Goal: Task Accomplishment & Management: Complete application form

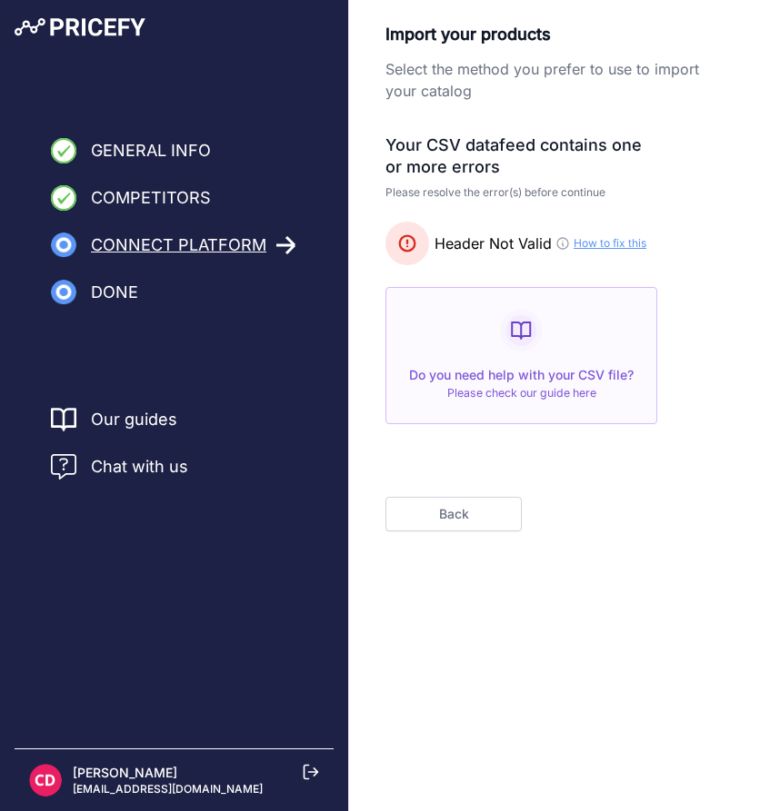
click at [484, 509] on button "Back" at bounding box center [453, 514] width 136 height 35
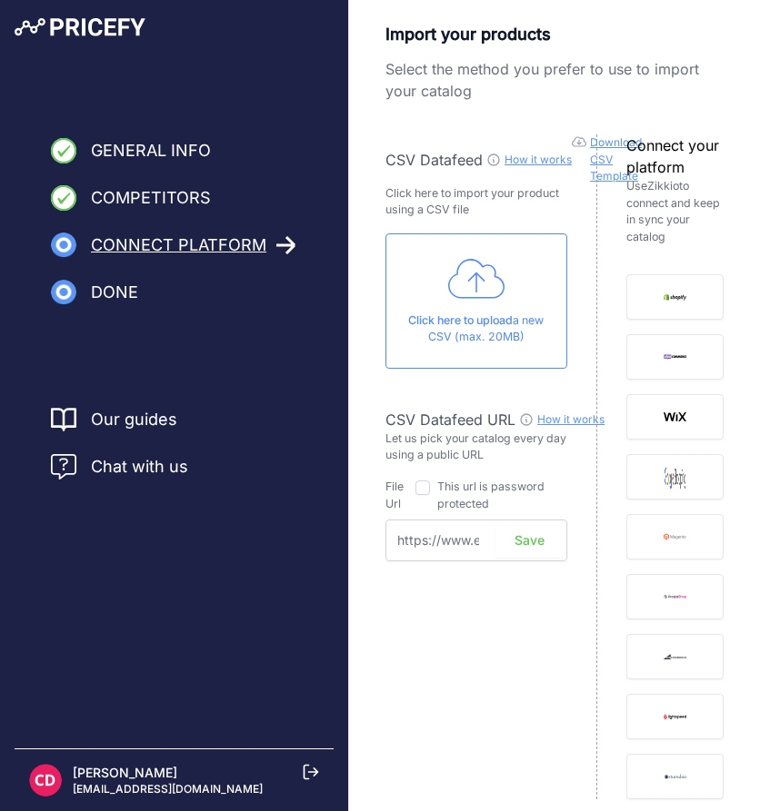
click at [515, 313] on p "Click here to upload a new CSV (max. 20MB)" at bounding box center [476, 330] width 151 height 34
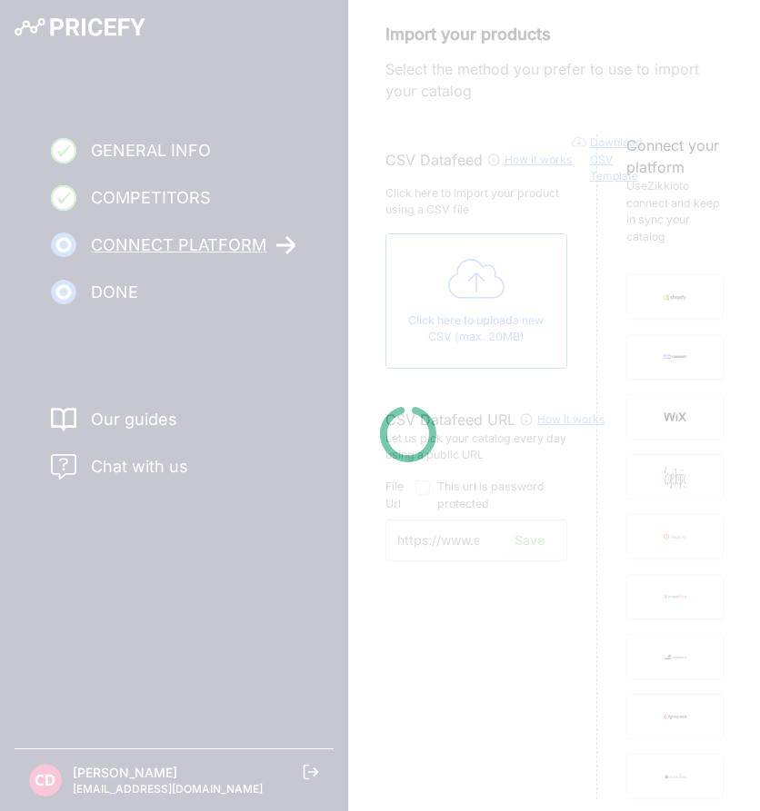
type input "[URL][DOMAIN_NAME]"
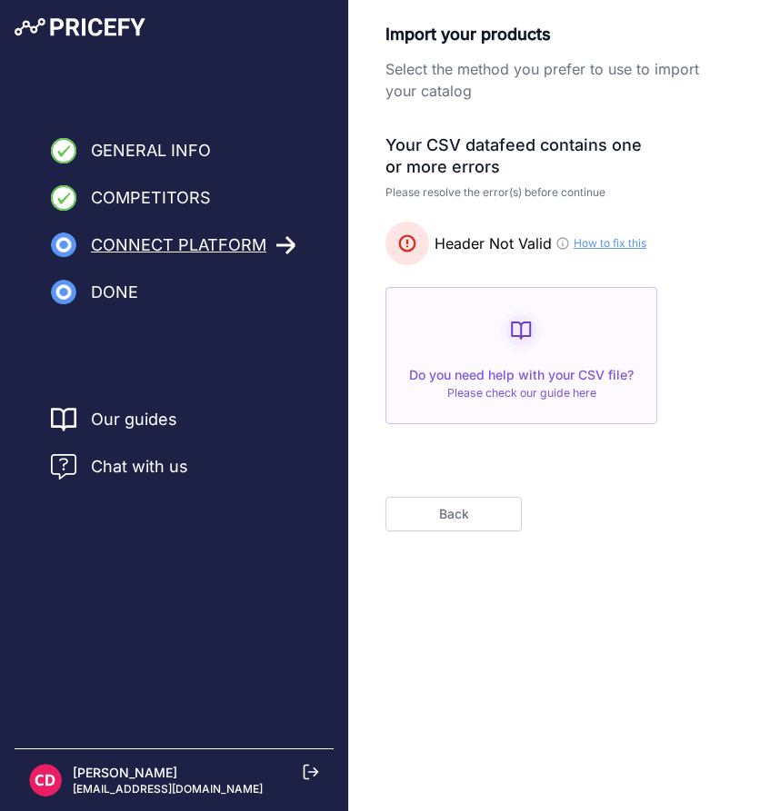
click at [459, 519] on button "Back" at bounding box center [453, 514] width 136 height 35
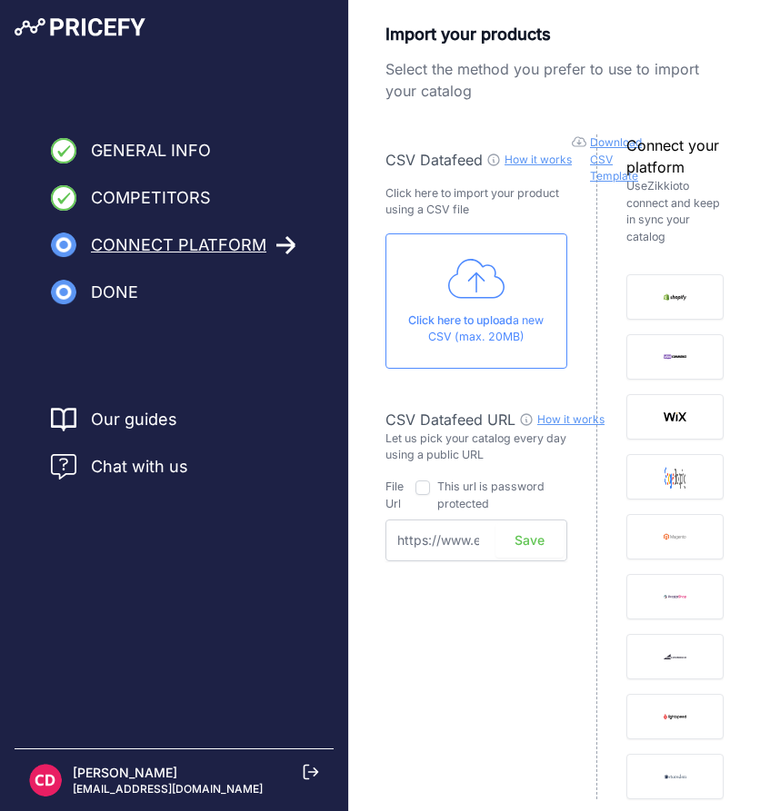
click at [509, 277] on div "Click here to upload a new CSV (max. 20MB)" at bounding box center [476, 301] width 182 height 135
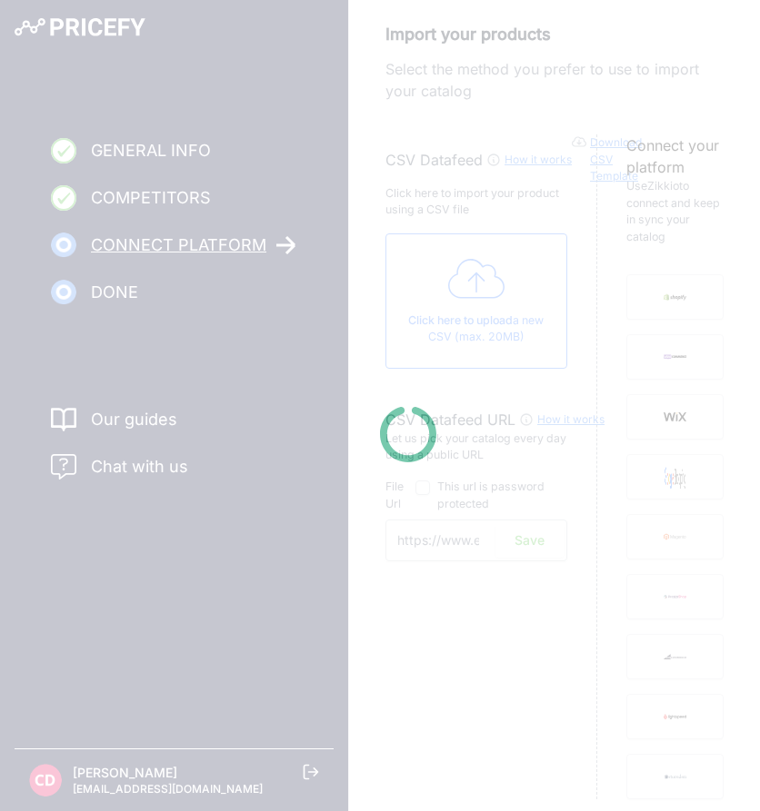
type input "[URL][DOMAIN_NAME]"
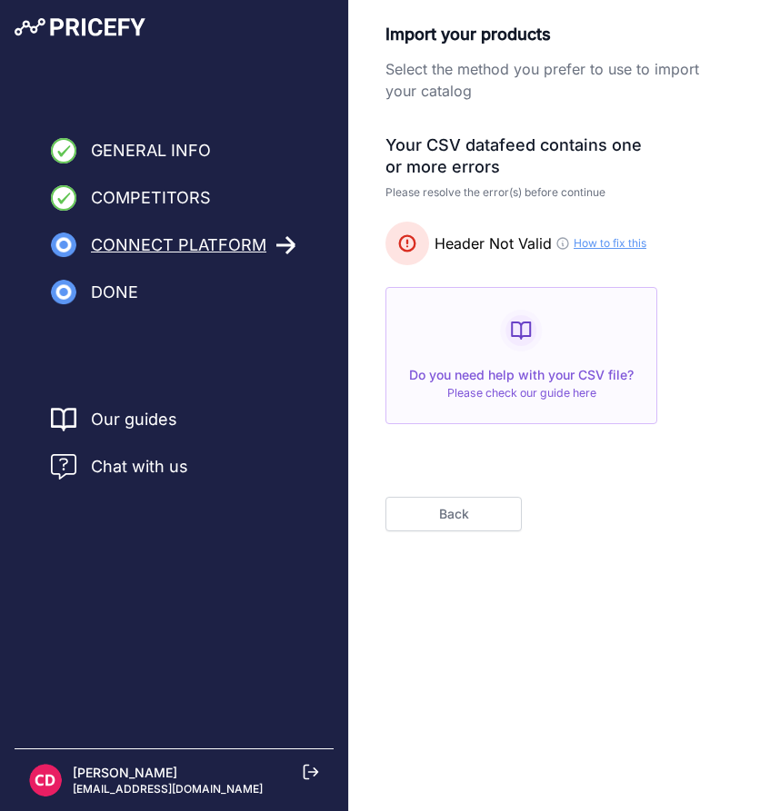
click at [479, 522] on button "Back" at bounding box center [453, 514] width 136 height 35
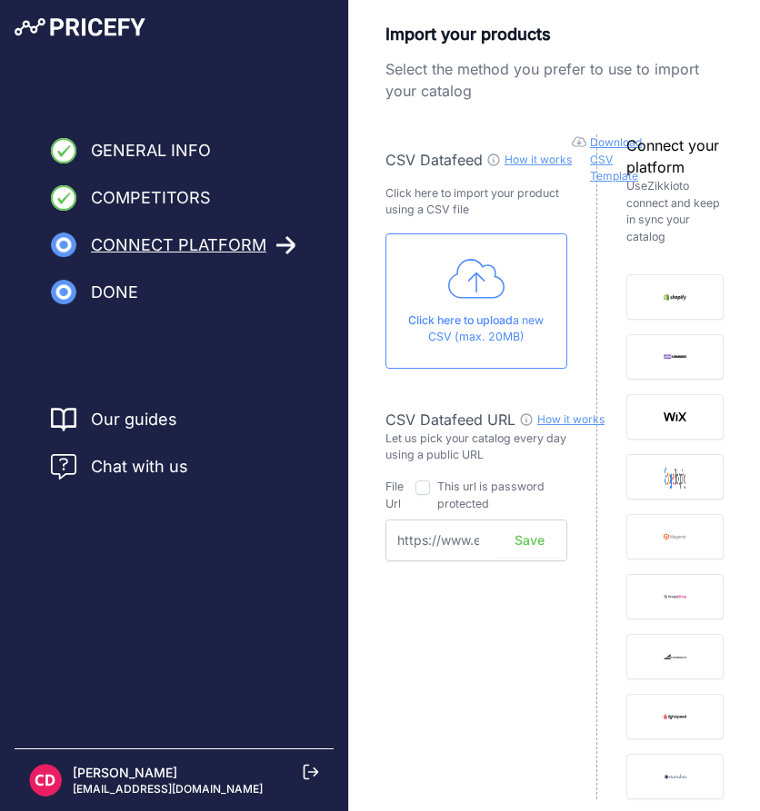
click at [483, 329] on p "Click here to upload a new CSV (max. 20MB)" at bounding box center [476, 330] width 151 height 34
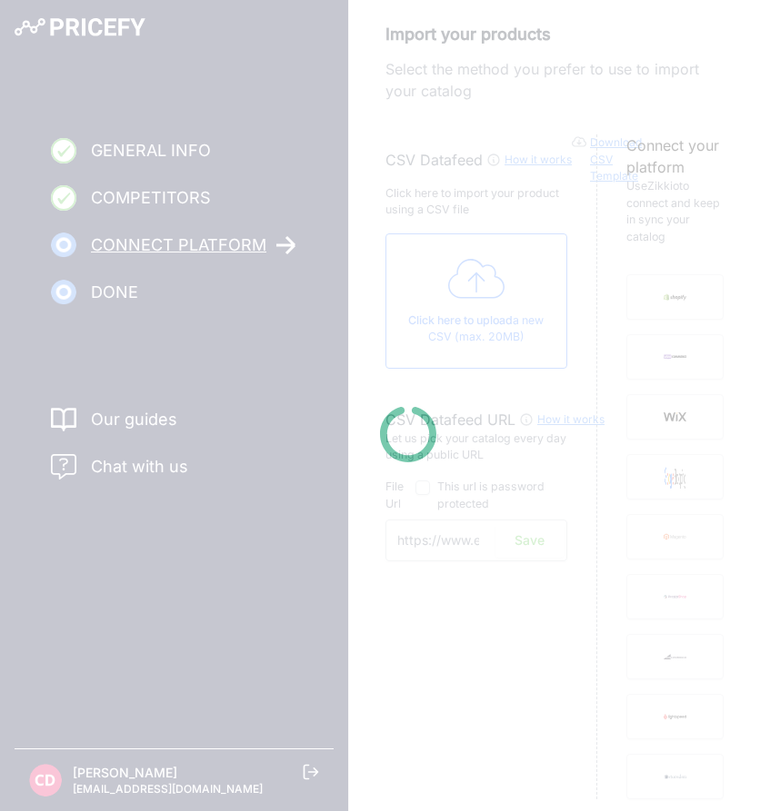
type input "[URL][DOMAIN_NAME]"
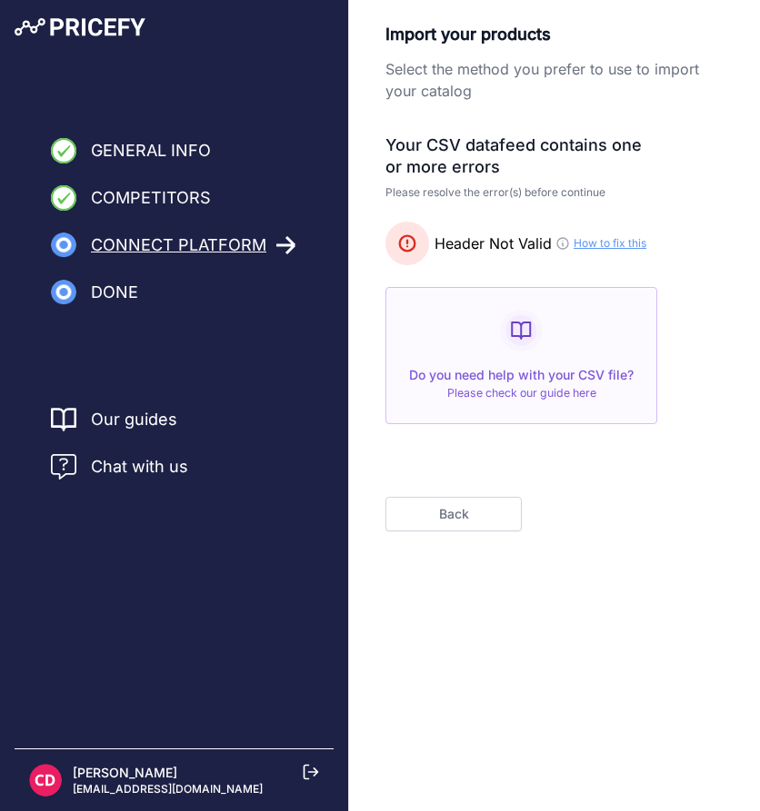
click at [499, 502] on button "Back" at bounding box center [453, 514] width 136 height 35
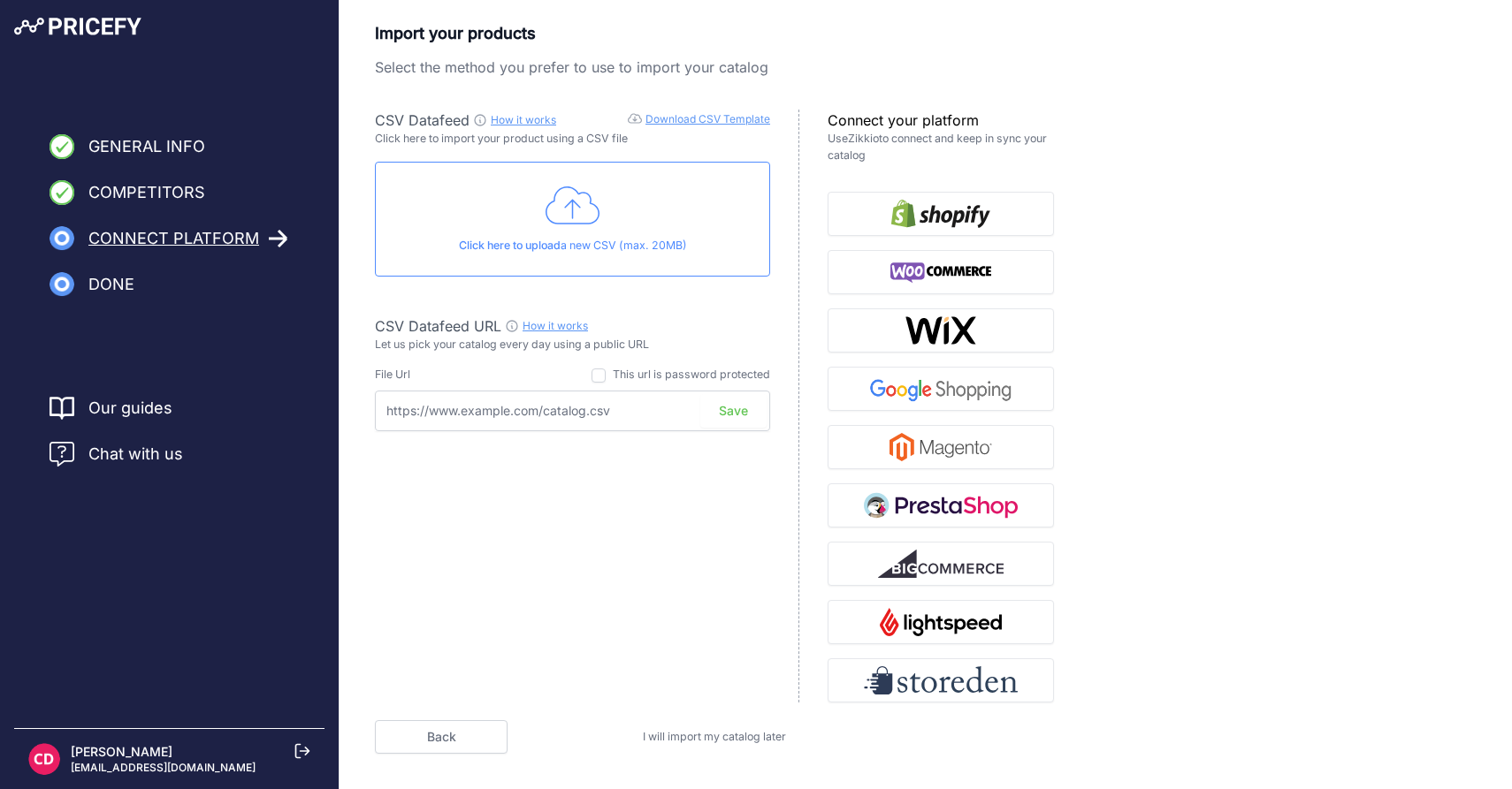
click at [560, 407] on input "text" at bounding box center [572, 412] width 395 height 41
click at [632, 420] on input "text" at bounding box center [572, 412] width 395 height 41
click at [636, 477] on div "CSV Datafeed How it works Download CSV Template Check guide for CSV Datafeed Cl…" at bounding box center [587, 407] width 424 height 593
click at [522, 343] on p "Let us pick your catalog every day using a public URL" at bounding box center [572, 344] width 395 height 17
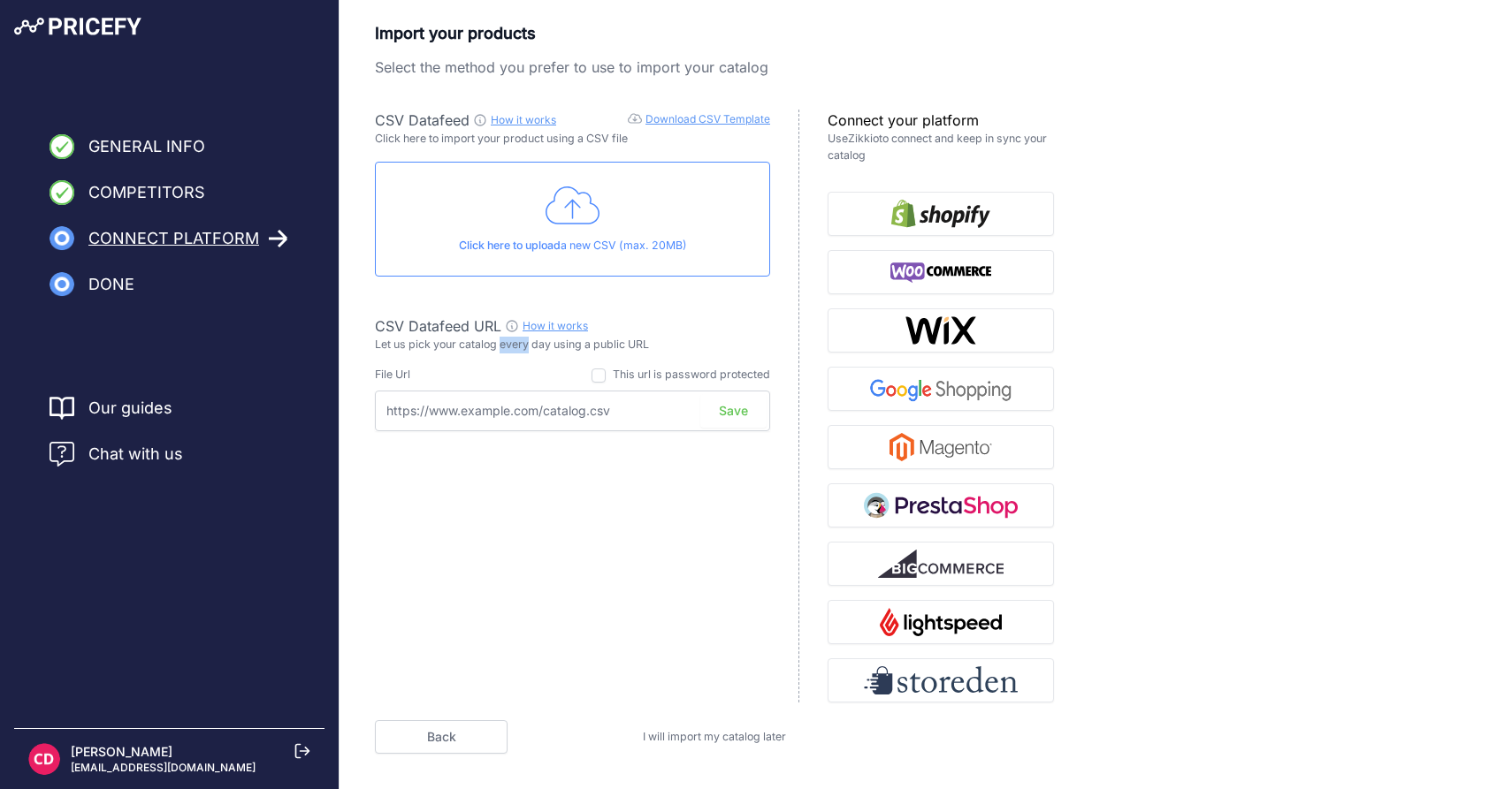
click at [522, 343] on p "Let us pick your catalog every day using a public URL" at bounding box center [572, 344] width 395 height 17
click at [549, 399] on input "text" at bounding box center [572, 412] width 395 height 41
click at [591, 416] on input "text" at bounding box center [572, 412] width 395 height 41
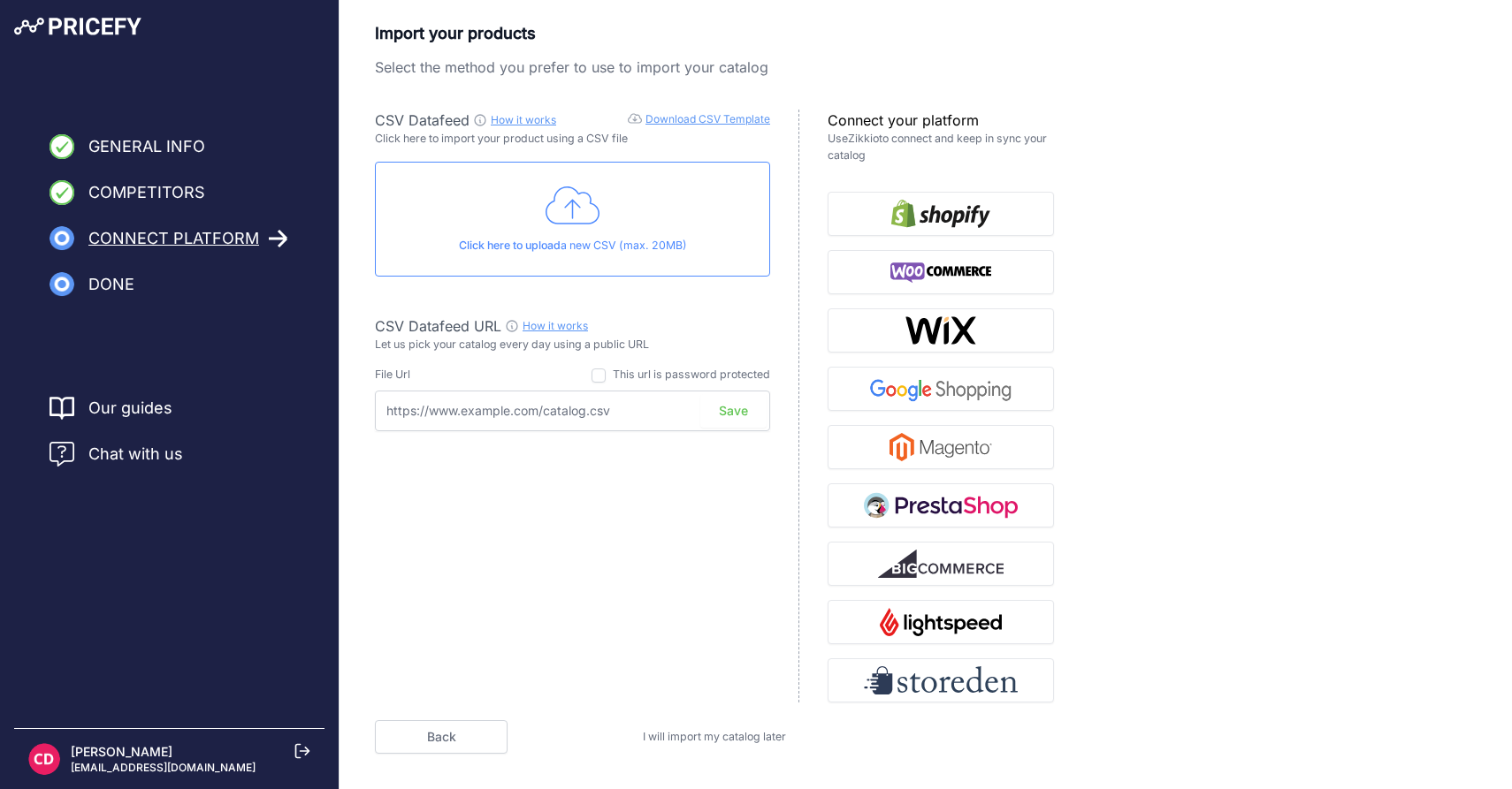
click at [719, 412] on button "Save" at bounding box center [734, 411] width 66 height 34
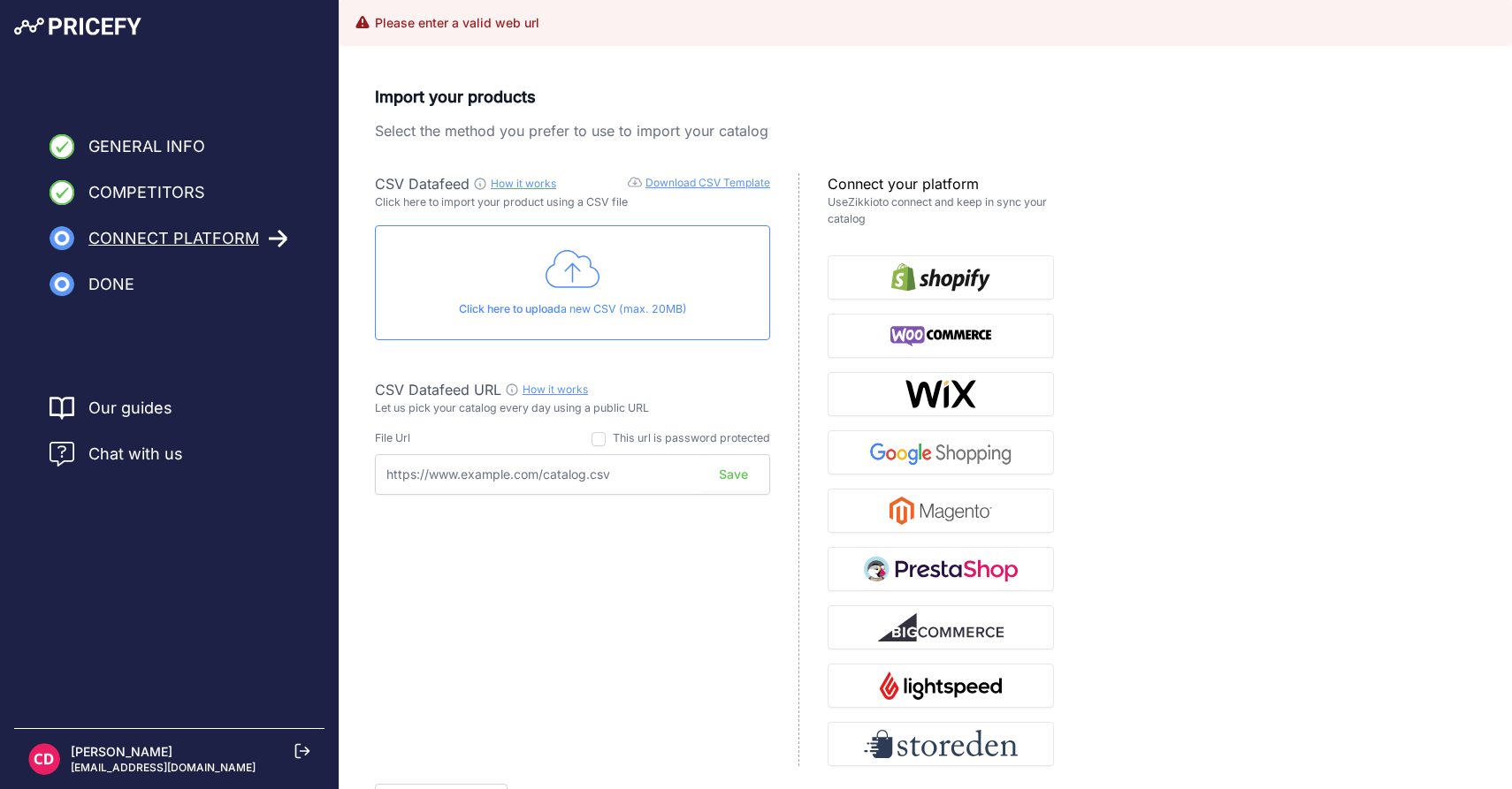
click at [715, 383] on div "CSV Datafeed URL How it works Check guide for CSV Datafeed URL" at bounding box center [572, 390] width 395 height 21
click at [535, 184] on link "How it works" at bounding box center [522, 184] width 65 height 14
